Goal: Task Accomplishment & Management: Manage account settings

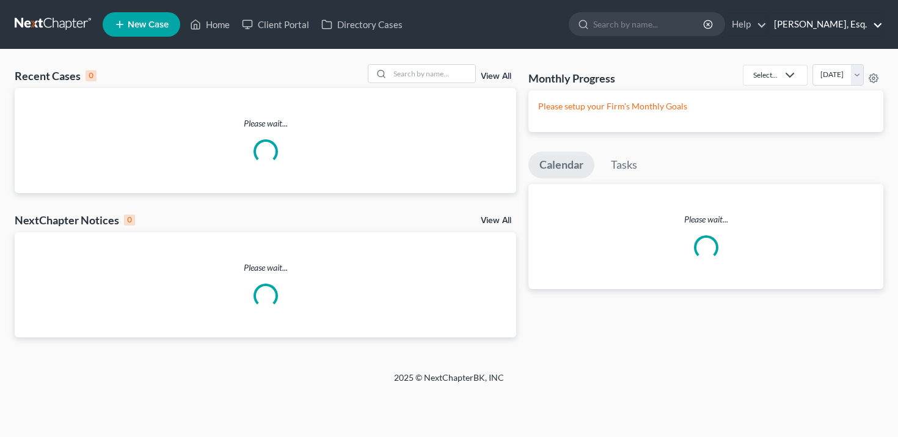
click at [842, 31] on link "[PERSON_NAME], Esq." at bounding box center [825, 24] width 115 height 22
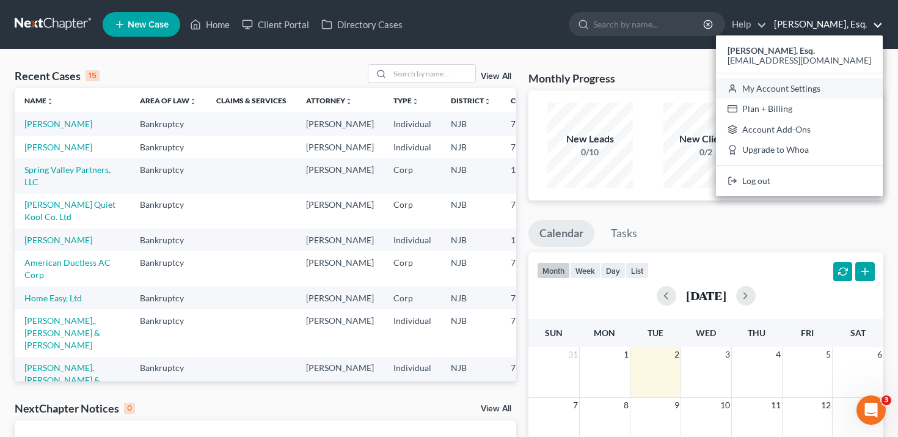
click at [799, 85] on link "My Account Settings" at bounding box center [799, 88] width 167 height 21
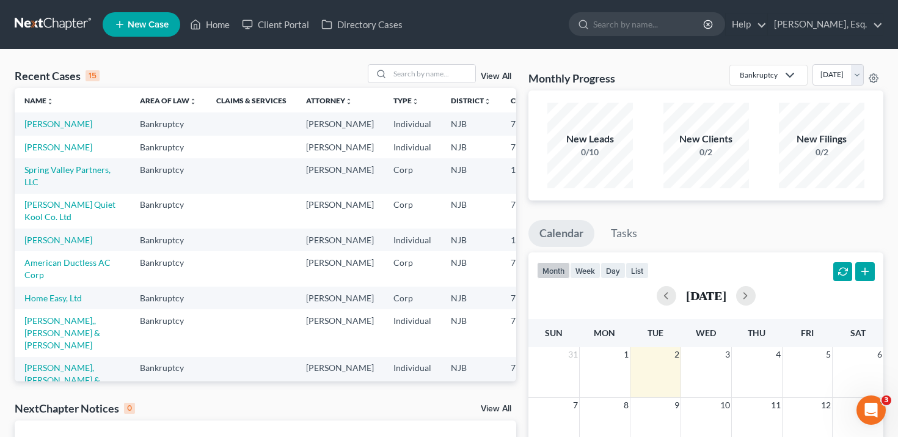
select select "51"
select select "24"
select select "33"
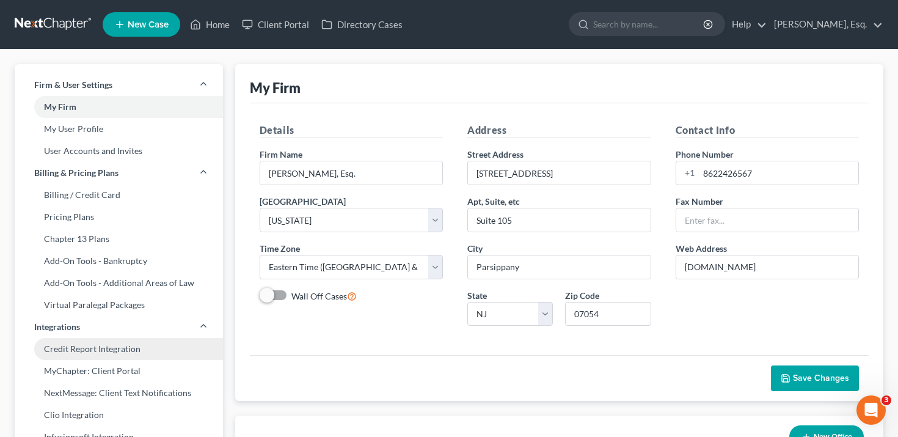
click at [120, 349] on link "Credit Report Integration" at bounding box center [119, 349] width 208 height 22
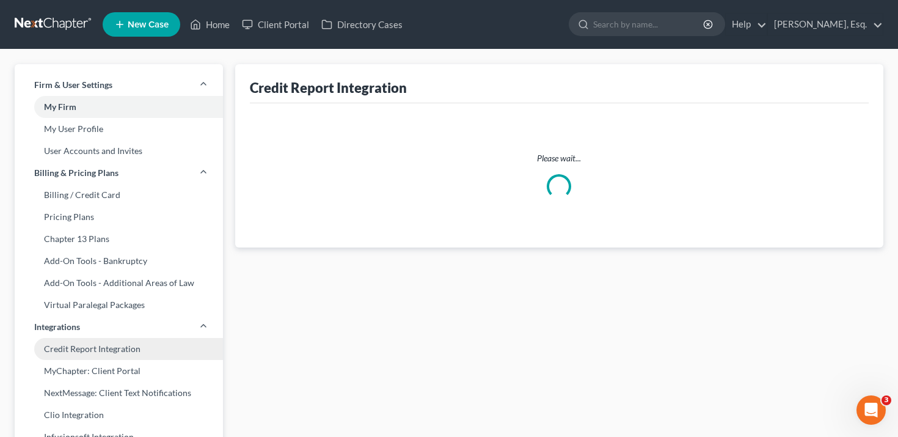
select select "1"
select select "33"
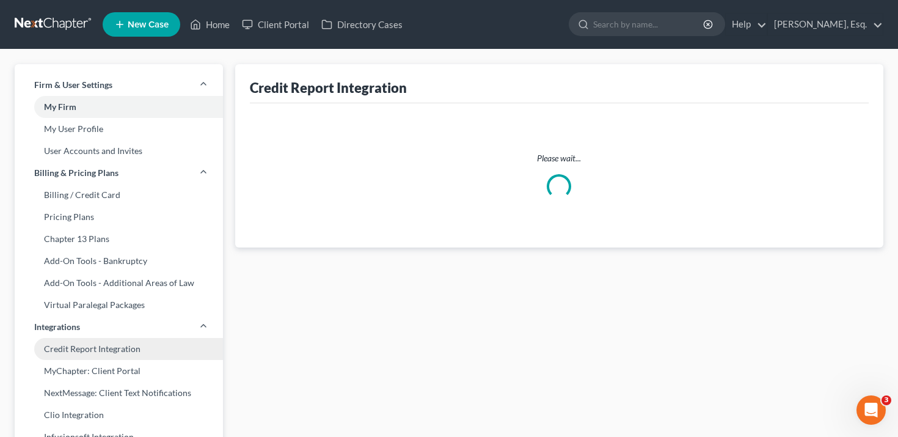
select select "33"
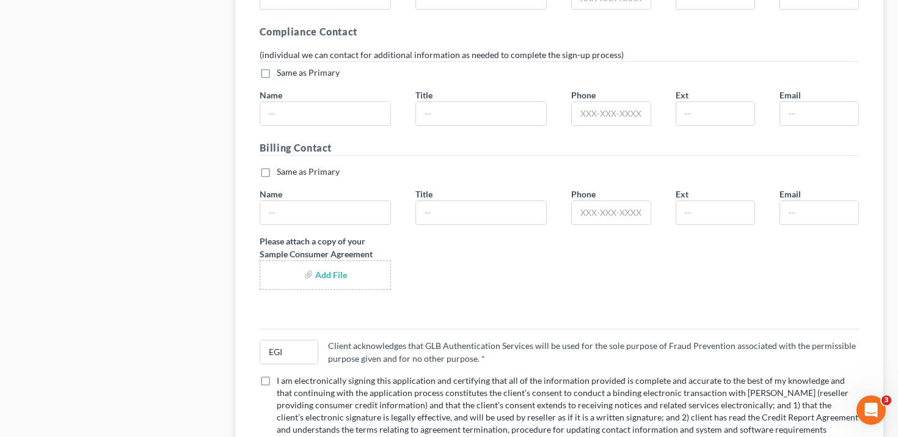
scroll to position [2440, 0]
